Goal: Information Seeking & Learning: Understand process/instructions

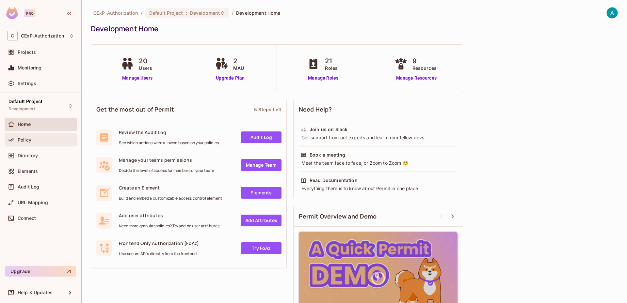
click at [44, 143] on div "Policy" at bounding box center [40, 140] width 67 height 8
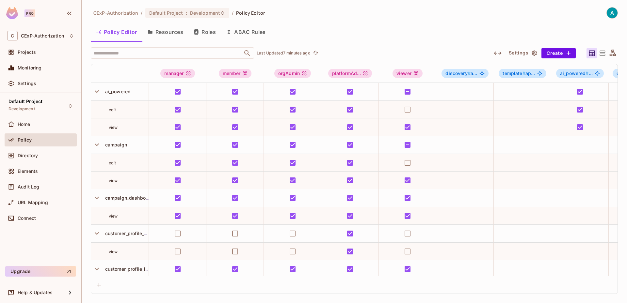
click at [614, 52] on icon at bounding box center [613, 53] width 6 height 6
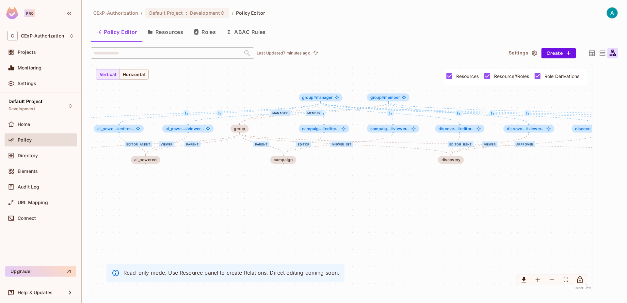
drag, startPoint x: 278, startPoint y: 218, endPoint x: 374, endPoint y: 204, distance: 97.1
click at [375, 207] on div "viewer viewer parent editor viewer parent manager member parent parent parent e…" at bounding box center [341, 177] width 501 height 227
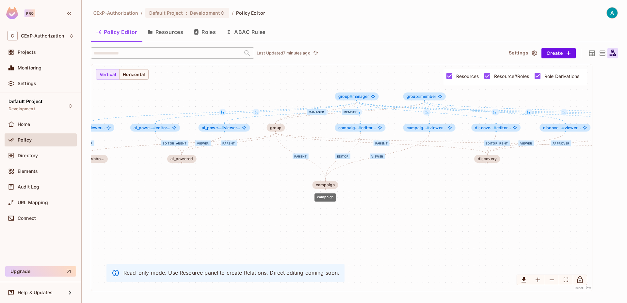
drag, startPoint x: 322, startPoint y: 161, endPoint x: 328, endPoint y: 190, distance: 29.0
click at [328, 189] on div "campaign" at bounding box center [325, 185] width 26 height 8
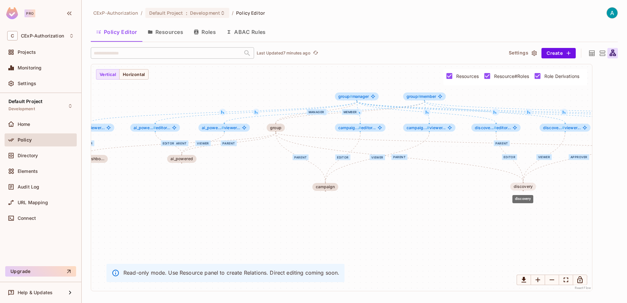
drag, startPoint x: 491, startPoint y: 163, endPoint x: 526, endPoint y: 190, distance: 45.2
click at [526, 190] on div "discovery" at bounding box center [523, 187] width 26 height 8
drag, startPoint x: 186, startPoint y: 159, endPoint x: 191, endPoint y: 186, distance: 27.8
click at [191, 186] on div "ai_powered" at bounding box center [186, 186] width 22 height 5
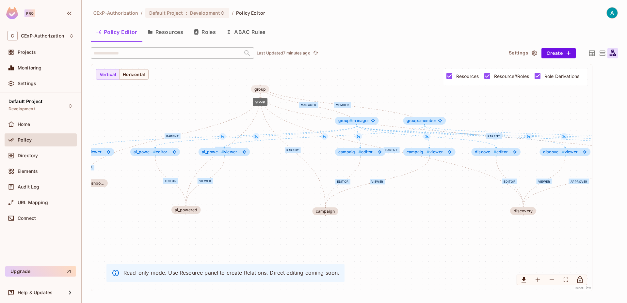
drag, startPoint x: 277, startPoint y: 127, endPoint x: 261, endPoint y: 88, distance: 42.2
click at [261, 88] on div "group" at bounding box center [259, 89] width 11 height 5
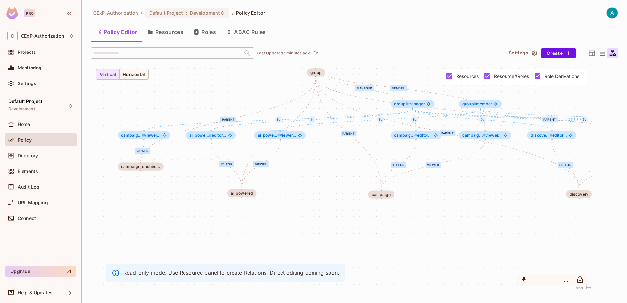
drag, startPoint x: 215, startPoint y: 96, endPoint x: 306, endPoint y: 74, distance: 93.4
click at [306, 74] on div "viewer viewer parent editor viewer parent manager member parent parent parent e…" at bounding box center [341, 177] width 501 height 227
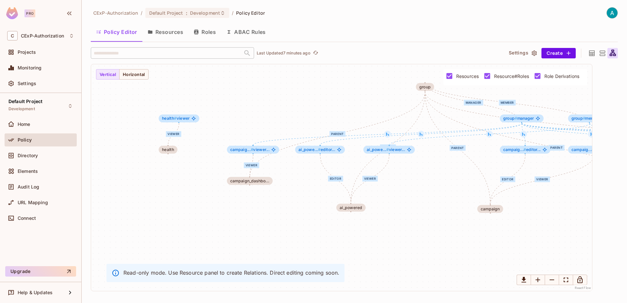
drag, startPoint x: 217, startPoint y: 89, endPoint x: 292, endPoint y: 110, distance: 77.5
click at [292, 110] on div "viewer viewer parent editor viewer parent manager member parent parent parent e…" at bounding box center [341, 177] width 501 height 227
drag, startPoint x: 167, startPoint y: 151, endPoint x: 179, endPoint y: 152, distance: 11.4
click at [179, 152] on div "health" at bounding box center [180, 151] width 12 height 5
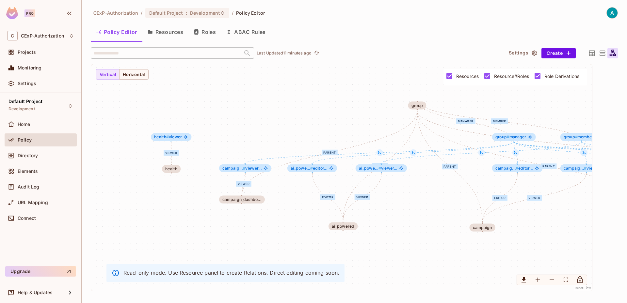
drag, startPoint x: 238, startPoint y: 88, endPoint x: 230, endPoint y: 105, distance: 19.9
click at [230, 105] on div "viewer viewer parent editor viewer parent manager member parent parent parent e…" at bounding box center [341, 177] width 501 height 227
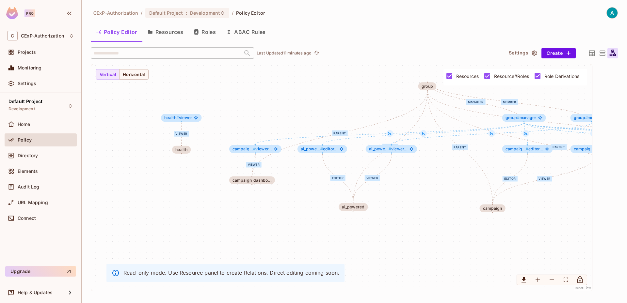
drag, startPoint x: 134, startPoint y: 216, endPoint x: 141, endPoint y: 190, distance: 26.8
click at [144, 192] on div "viewer viewer parent editor viewer parent manager member parent parent parent e…" at bounding box center [341, 177] width 501 height 227
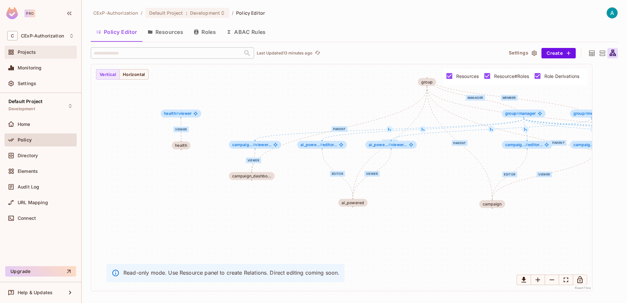
click at [42, 56] on div "Projects" at bounding box center [40, 52] width 67 height 8
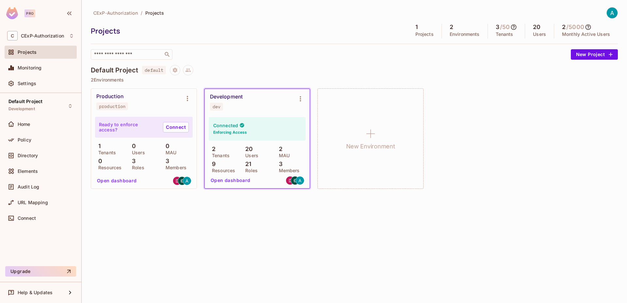
click at [230, 181] on button "Open dashboard" at bounding box center [230, 180] width 45 height 10
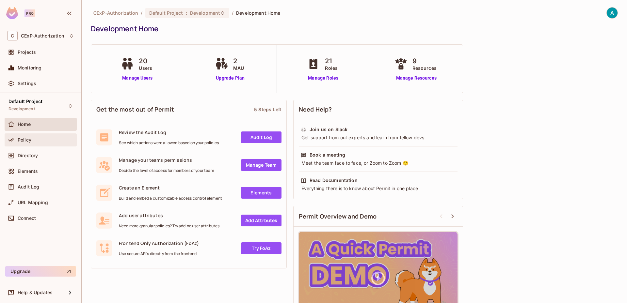
click at [47, 141] on div "Policy" at bounding box center [46, 139] width 56 height 5
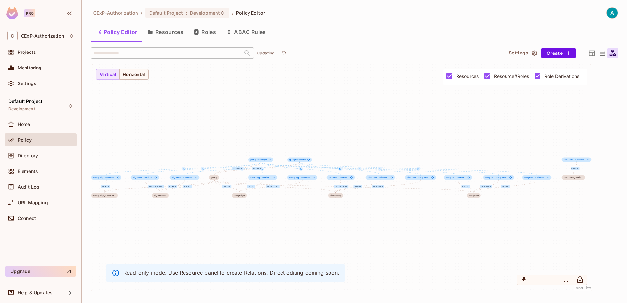
drag, startPoint x: 256, startPoint y: 229, endPoint x: 301, endPoint y: 194, distance: 57.1
click at [301, 194] on div "viewer viewer parent editor viewer parent manager member parent parent parent e…" at bounding box center [341, 177] width 501 height 227
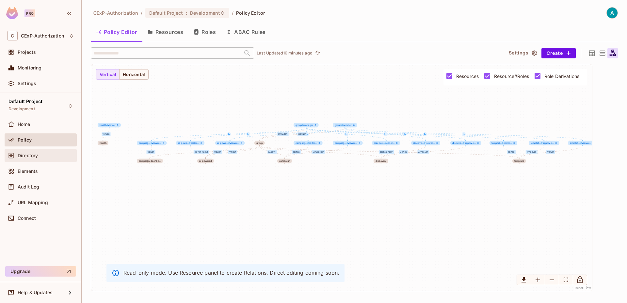
click at [32, 155] on span "Directory" at bounding box center [28, 155] width 20 height 5
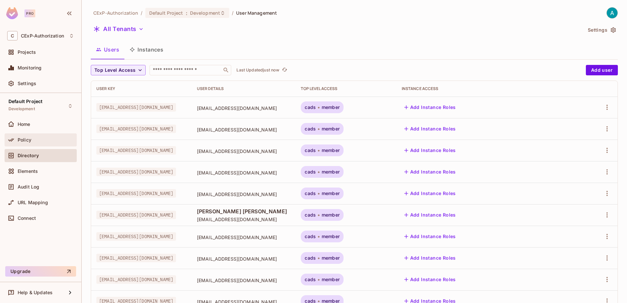
click at [54, 143] on div "Policy" at bounding box center [40, 140] width 67 height 8
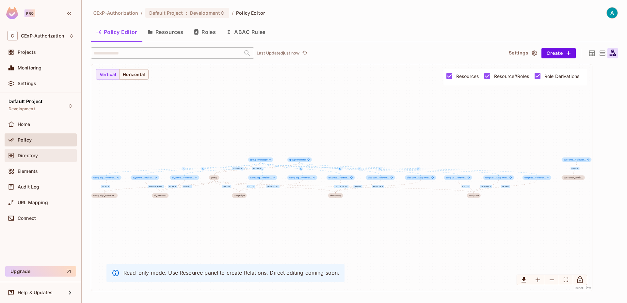
click at [43, 157] on div "Directory" at bounding box center [46, 155] width 56 height 5
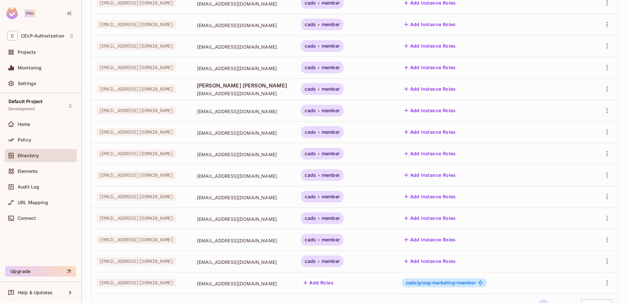
scroll to position [153, 0]
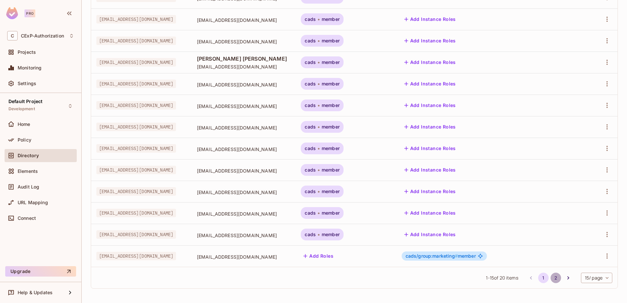
click at [551, 282] on button "2" at bounding box center [556, 278] width 10 height 10
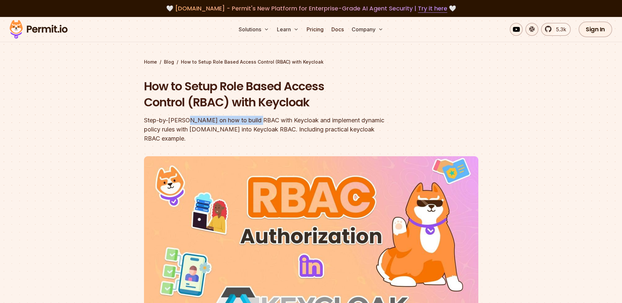
drag, startPoint x: 186, startPoint y: 120, endPoint x: 256, endPoint y: 120, distance: 69.9
click at [256, 120] on div "Step-by-step guide on how to build RBAC with Keycloak and implement dynamic pol…" at bounding box center [269, 129] width 251 height 27
drag, startPoint x: 256, startPoint y: 120, endPoint x: 296, endPoint y: 120, distance: 39.5
click at [296, 120] on div "Step-by-step guide on how to build RBAC with Keycloak and implement dynamic pol…" at bounding box center [269, 129] width 251 height 27
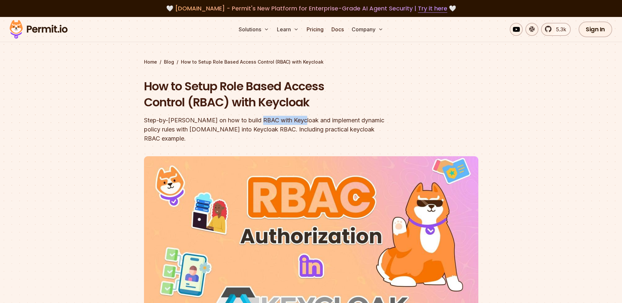
click at [296, 120] on div "Step-by-step guide on how to build RBAC with Keycloak and implement dynamic pol…" at bounding box center [269, 129] width 251 height 27
drag, startPoint x: 317, startPoint y: 135, endPoint x: 350, endPoint y: 135, distance: 32.7
click at [350, 135] on header "How to Setup Role Based Access Control (RBAC) with Keycloak Step-by-step guide …" at bounding box center [311, 228] width 334 height 301
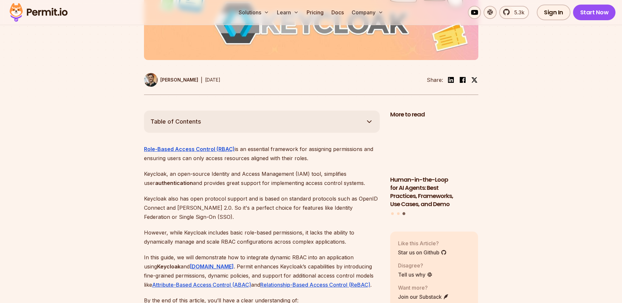
scroll to position [327, 0]
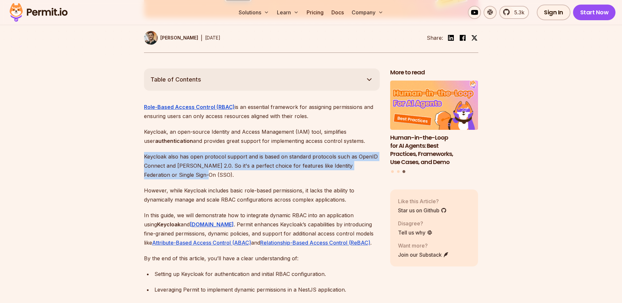
drag, startPoint x: 143, startPoint y: 146, endPoint x: 188, endPoint y: 165, distance: 48.2
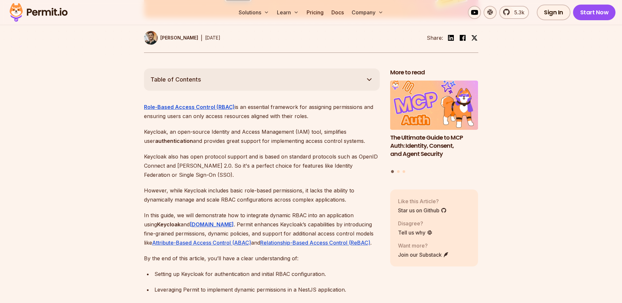
click at [247, 186] on p "However, while Keycloak includes basic role-based permissions, it lacks the abi…" at bounding box center [262, 195] width 236 height 18
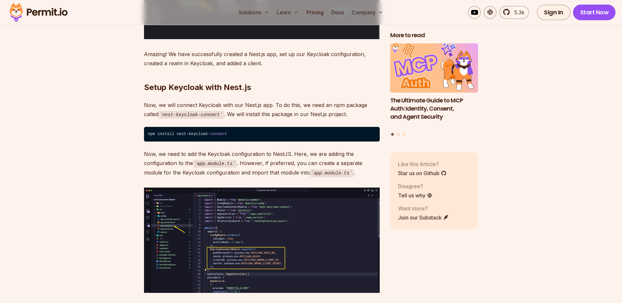
scroll to position [3494, 0]
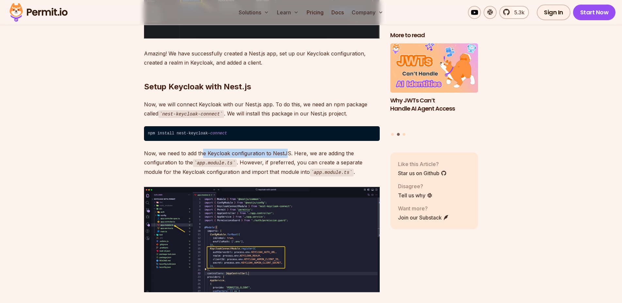
drag, startPoint x: 202, startPoint y: 141, endPoint x: 287, endPoint y: 144, distance: 85.0
click at [287, 149] on p "Now, we need to add the Keycloak configuration to NestJS. Here, we are adding t…" at bounding box center [262, 163] width 236 height 28
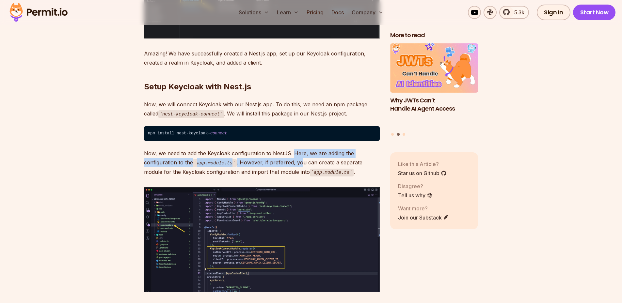
drag, startPoint x: 293, startPoint y: 145, endPoint x: 298, endPoint y: 154, distance: 11.0
click at [298, 154] on p "Now, we need to add the Keycloak configuration to NestJS. Here, we are adding t…" at bounding box center [262, 163] width 236 height 28
click at [291, 157] on p "Now, we need to add the Keycloak configuration to NestJS. Here, we are adding t…" at bounding box center [262, 163] width 236 height 28
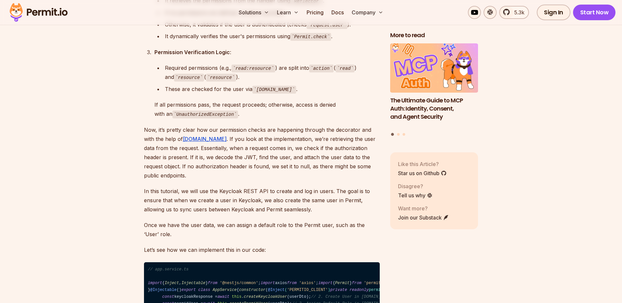
scroll to position [7087, 0]
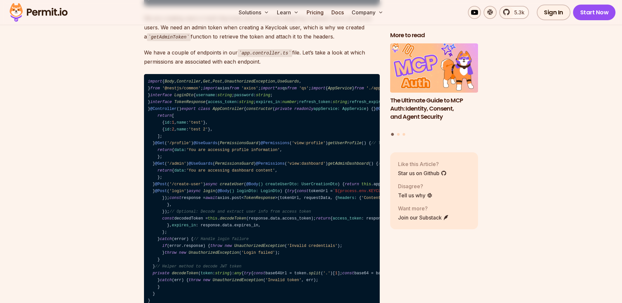
scroll to position [7609, 0]
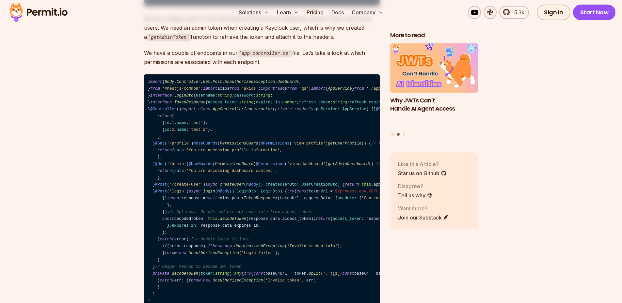
drag, startPoint x: 254, startPoint y: 156, endPoint x: 285, endPoint y: 158, distance: 31.4
drag, startPoint x: 308, startPoint y: 149, endPoint x: 318, endPoint y: 150, distance: 9.8
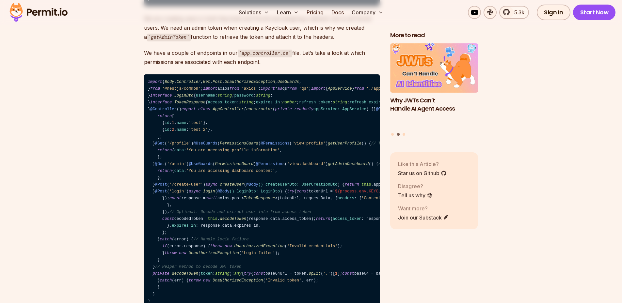
drag, startPoint x: 339, startPoint y: 149, endPoint x: 342, endPoint y: 156, distance: 8.0
drag, startPoint x: 284, startPoint y: 165, endPoint x: 266, endPoint y: 164, distance: 18.0
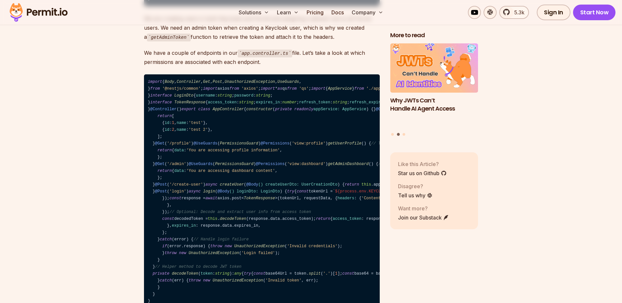
drag, startPoint x: 199, startPoint y: 157, endPoint x: 249, endPoint y: 157, distance: 50.6
drag, startPoint x: 281, startPoint y: 157, endPoint x: 334, endPoint y: 163, distance: 53.9
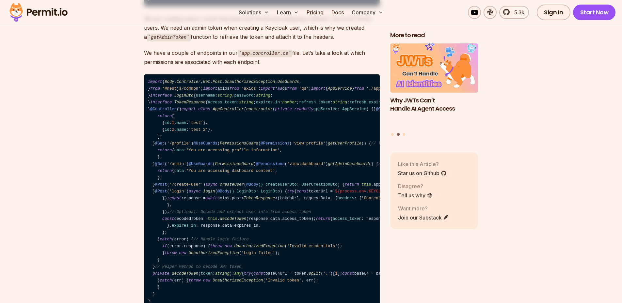
drag, startPoint x: 270, startPoint y: 159, endPoint x: 310, endPoint y: 162, distance: 39.7
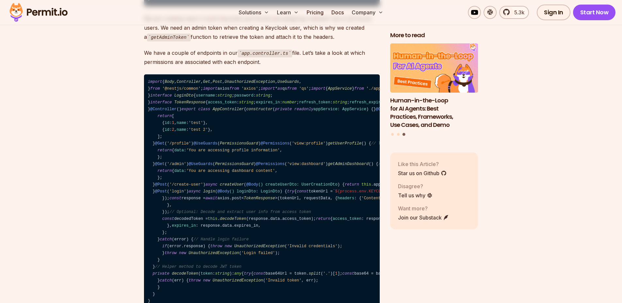
drag, startPoint x: 176, startPoint y: 169, endPoint x: 305, endPoint y: 170, distance: 129.7
drag, startPoint x: 198, startPoint y: 167, endPoint x: 247, endPoint y: 168, distance: 49.3
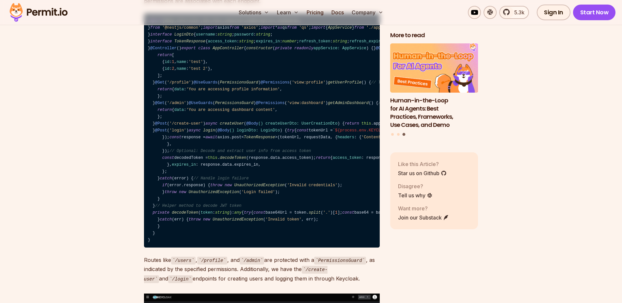
scroll to position [7675, 0]
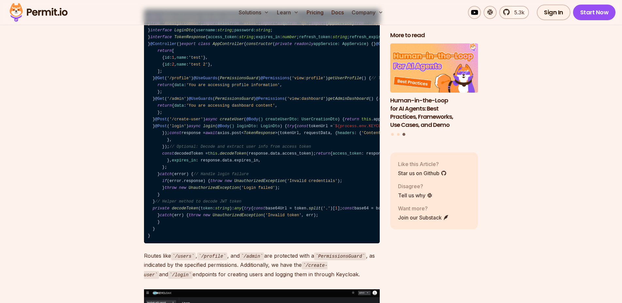
drag, startPoint x: 154, startPoint y: 117, endPoint x: 212, endPoint y: 127, distance: 58.6
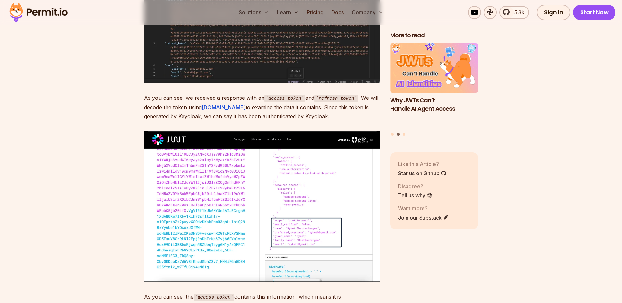
scroll to position [8915, 0]
